Goal: Transaction & Acquisition: Download file/media

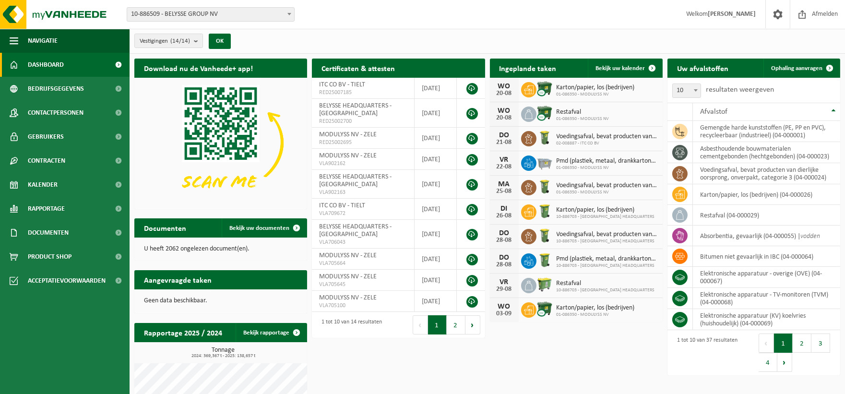
click at [285, 12] on span at bounding box center [289, 14] width 10 height 12
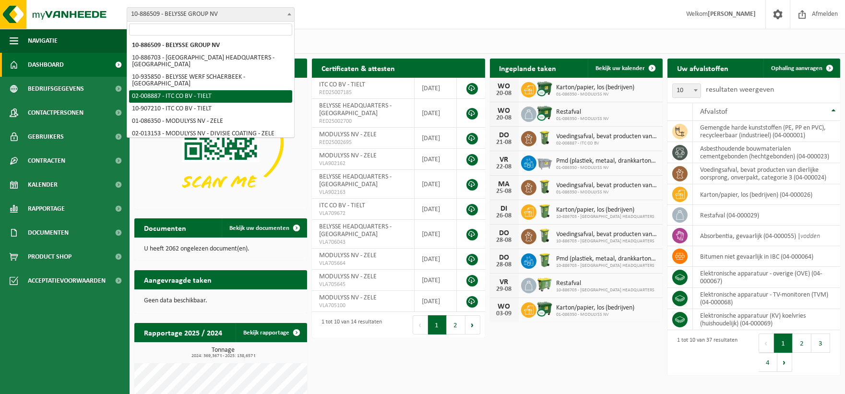
select select "1497"
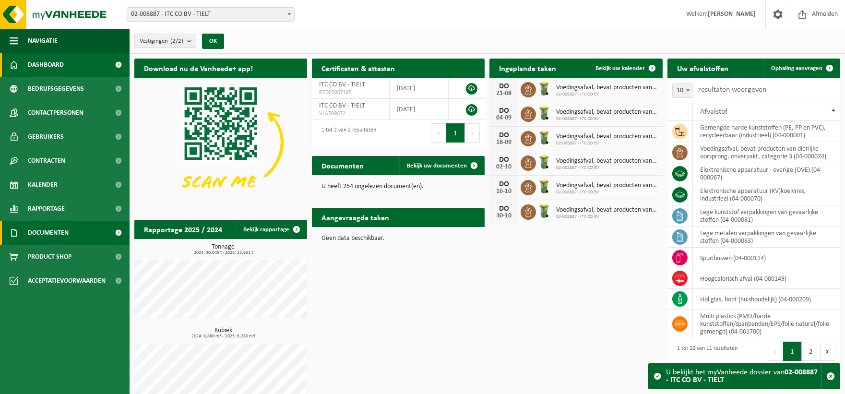
click at [66, 236] on span "Documenten" at bounding box center [48, 233] width 41 height 24
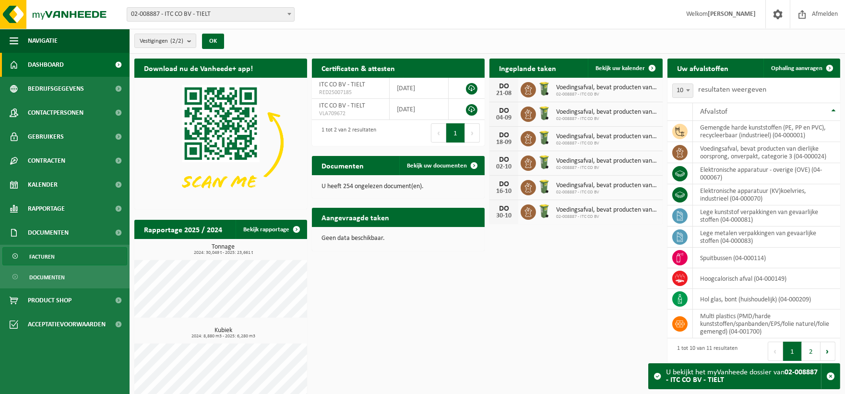
click at [55, 255] on link "Facturen" at bounding box center [64, 256] width 125 height 18
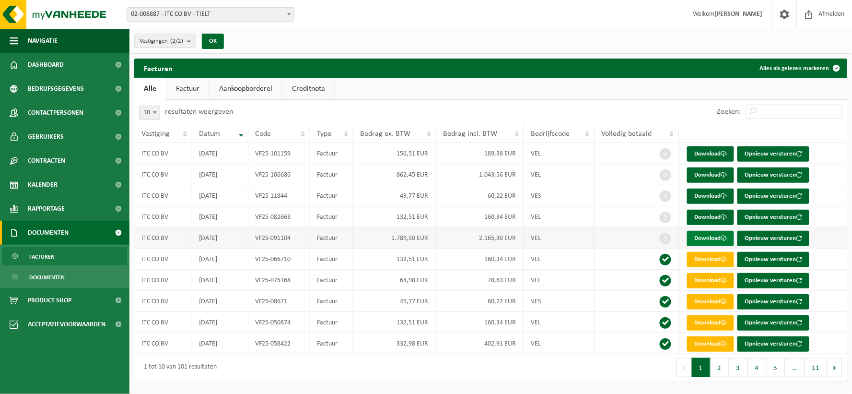
click at [713, 235] on link "Download" at bounding box center [710, 238] width 47 height 15
click at [709, 215] on link "Download" at bounding box center [710, 217] width 47 height 15
click at [713, 196] on link "Download" at bounding box center [710, 195] width 47 height 15
click at [715, 173] on link "Download" at bounding box center [710, 174] width 47 height 15
click at [715, 154] on link "Download" at bounding box center [710, 153] width 47 height 15
